Goal: Book appointment/travel/reservation

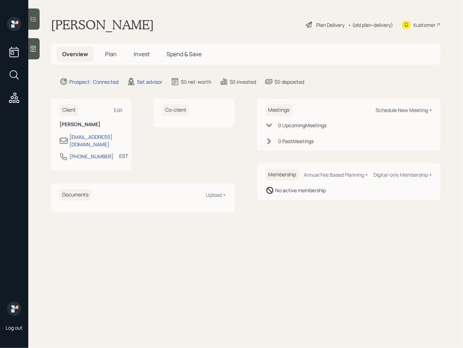
click at [388, 111] on div "Schedule New Meeting +" at bounding box center [404, 110] width 56 height 7
select select "round-[PERSON_NAME]"
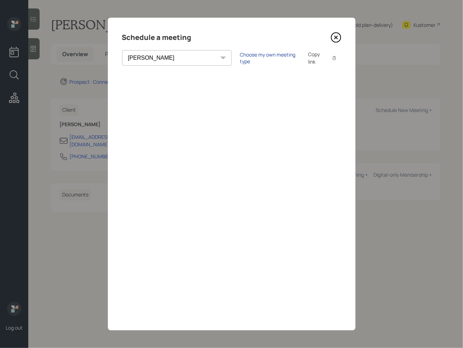
click at [240, 58] on div "Choose my own meeting type" at bounding box center [269, 57] width 59 height 13
